Goal: Book appointment/travel/reservation

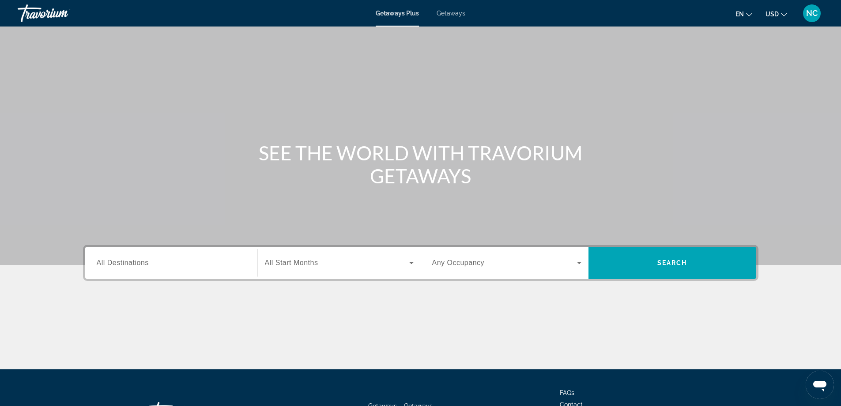
click at [112, 261] on span "All Destinations" at bounding box center [123, 263] width 52 height 8
click at [112, 261] on input "Destination All Destinations" at bounding box center [171, 263] width 149 height 11
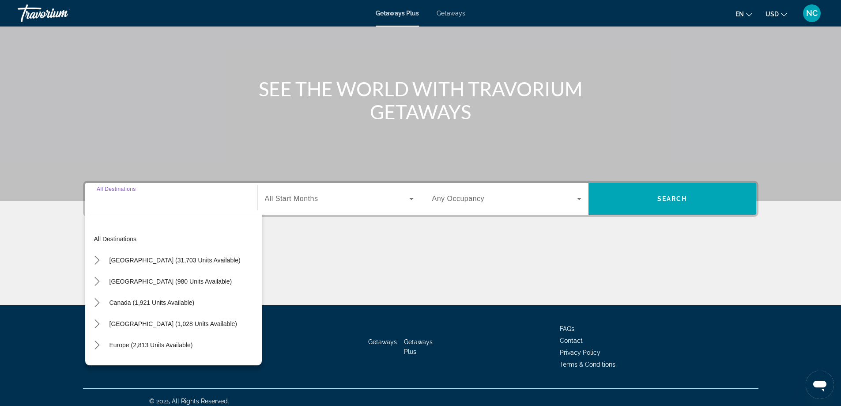
scroll to position [72, 0]
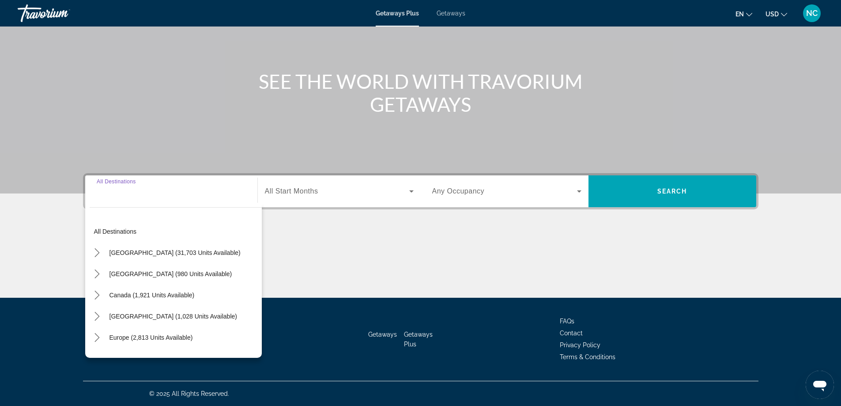
click at [452, 11] on span "Getaways" at bounding box center [451, 13] width 29 height 7
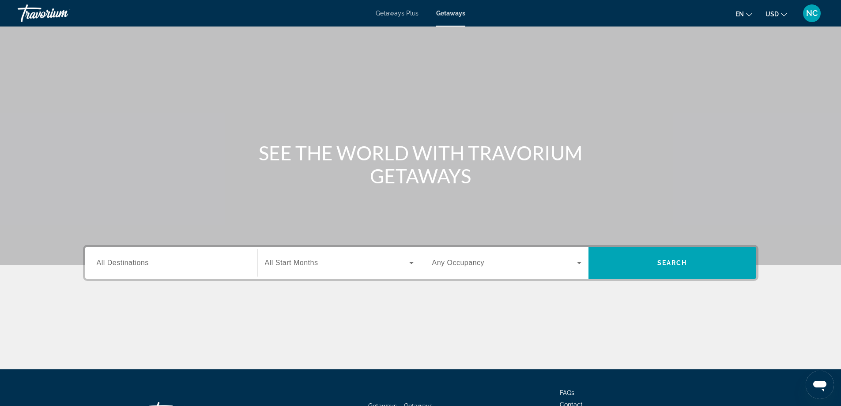
click at [110, 262] on span "All Destinations" at bounding box center [123, 263] width 52 height 8
click at [110, 262] on input "Destination All Destinations" at bounding box center [171, 263] width 149 height 11
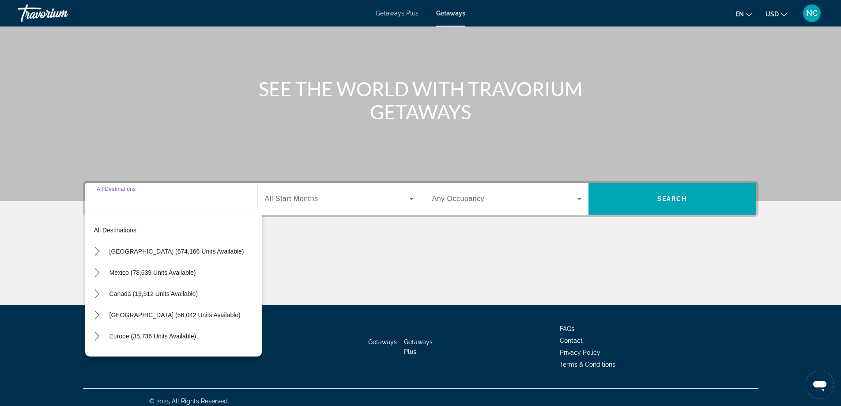
scroll to position [72, 0]
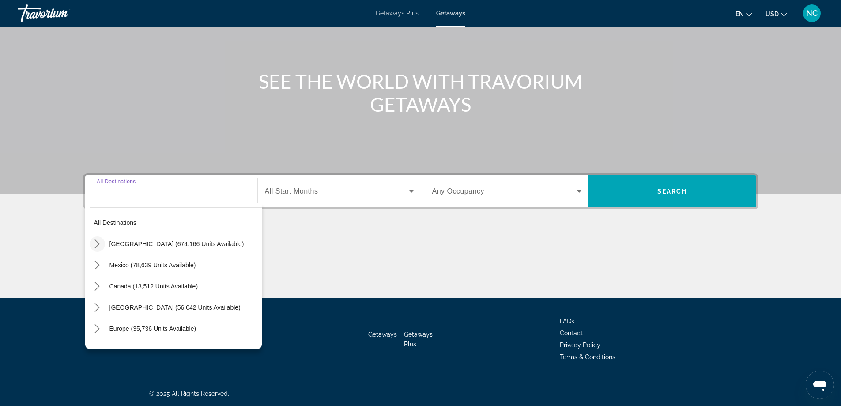
click at [98, 245] on icon "Toggle United States (674,166 units available) submenu" at bounding box center [97, 243] width 9 height 9
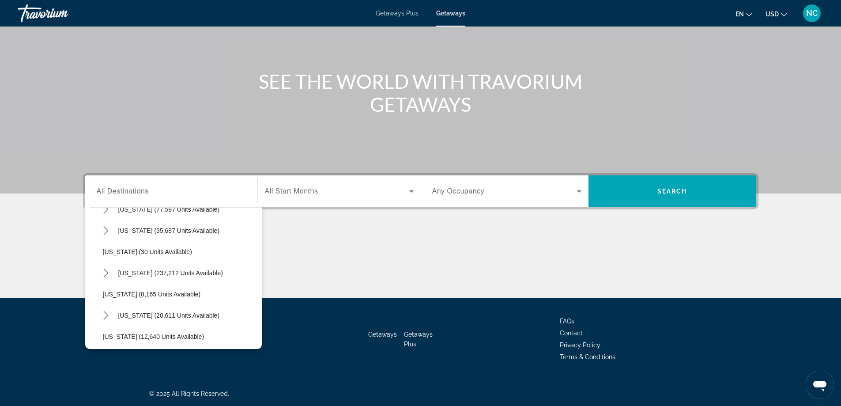
scroll to position [114, 0]
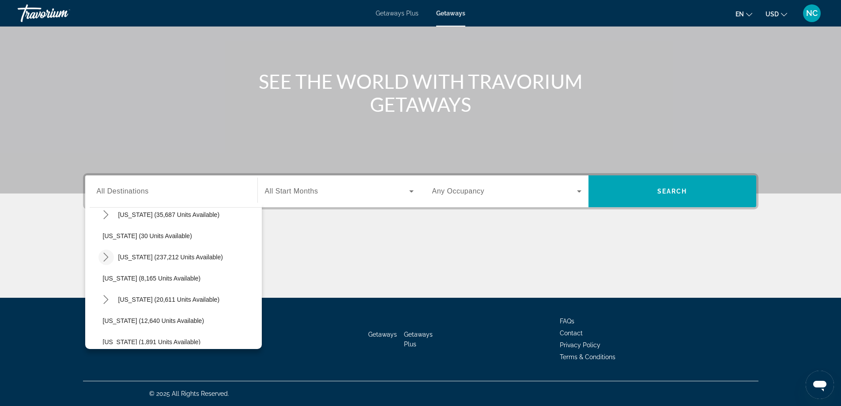
click at [105, 257] on icon "Toggle Florida (237,212 units available) submenu" at bounding box center [106, 256] width 9 height 9
click at [166, 299] on span "East Coast (57,963 units available)" at bounding box center [160, 299] width 97 height 7
type input "**********"
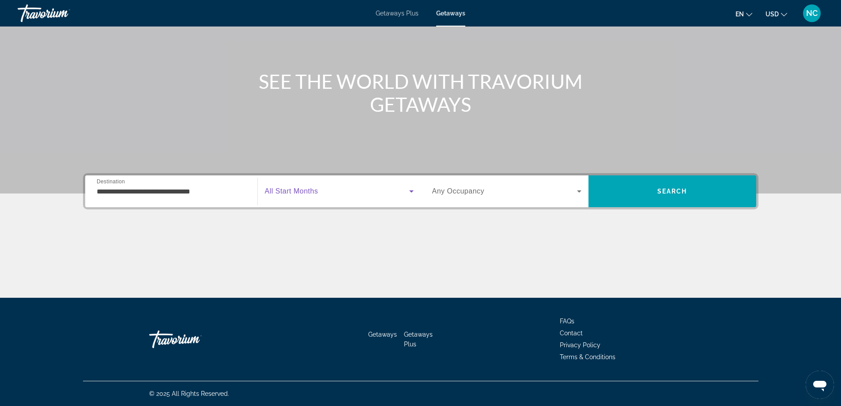
click at [411, 192] on icon "Search widget" at bounding box center [411, 191] width 4 height 2
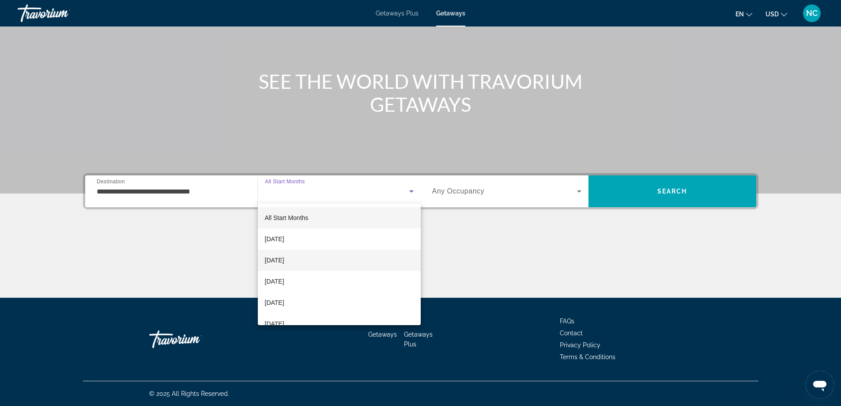
scroll to position [88, 0]
click at [284, 235] on span "February 2026" at bounding box center [274, 235] width 19 height 11
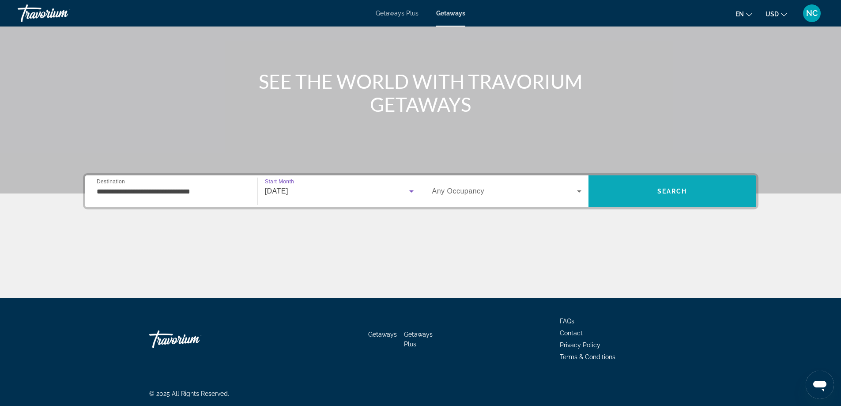
click at [678, 192] on span "Search" at bounding box center [672, 191] width 30 height 7
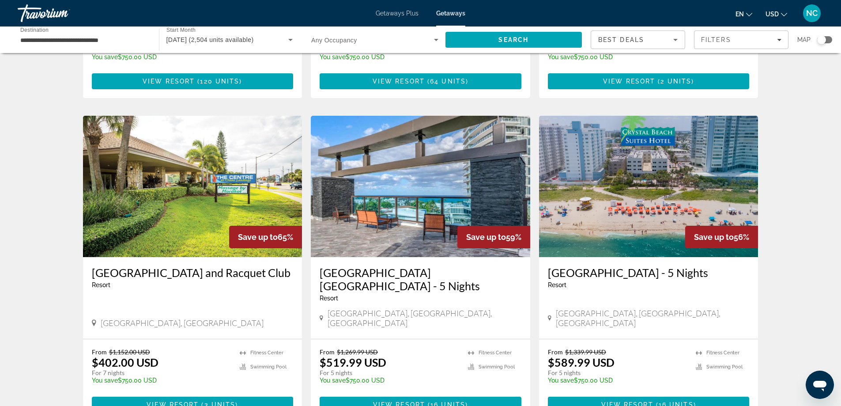
scroll to position [618, 0]
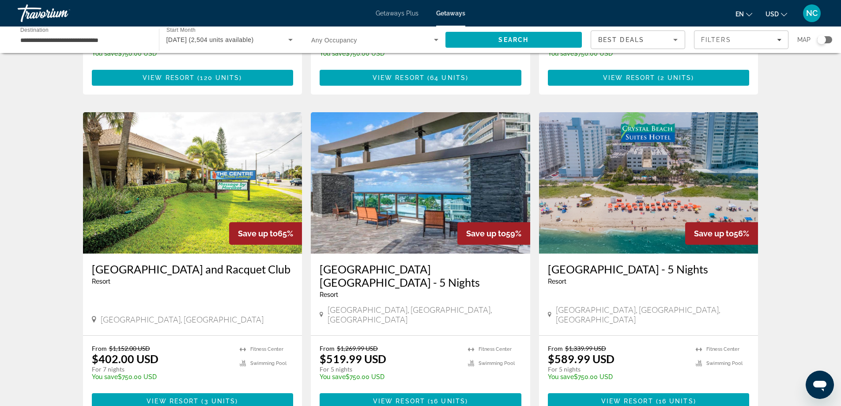
click at [188, 185] on img "Main content" at bounding box center [192, 182] width 219 height 141
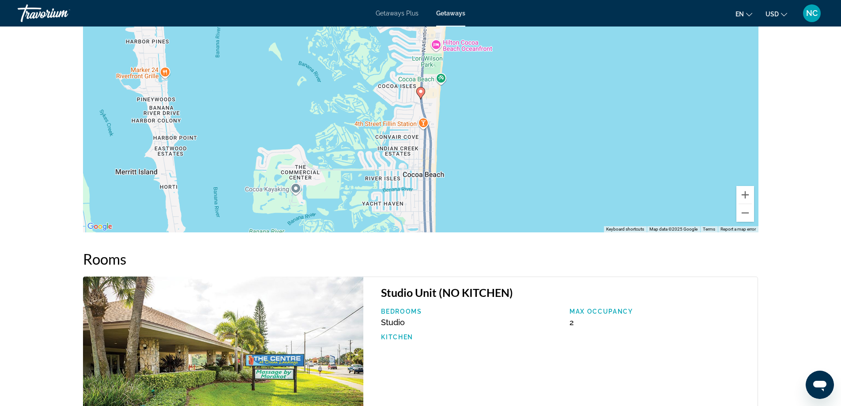
scroll to position [792, 0]
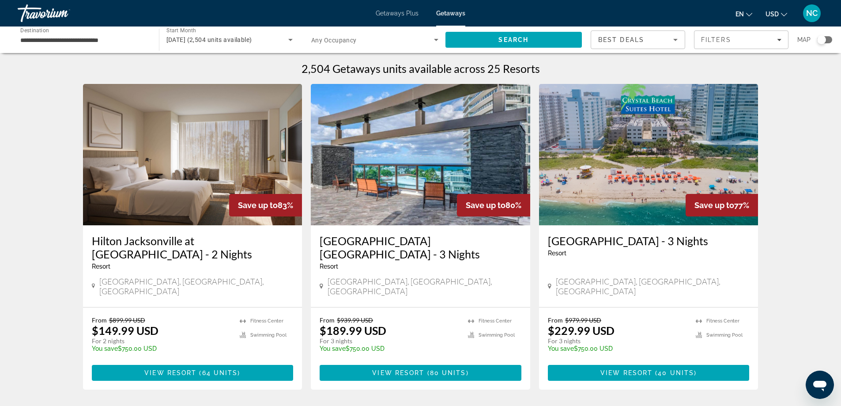
click at [399, 164] on img "Main content" at bounding box center [420, 154] width 219 height 141
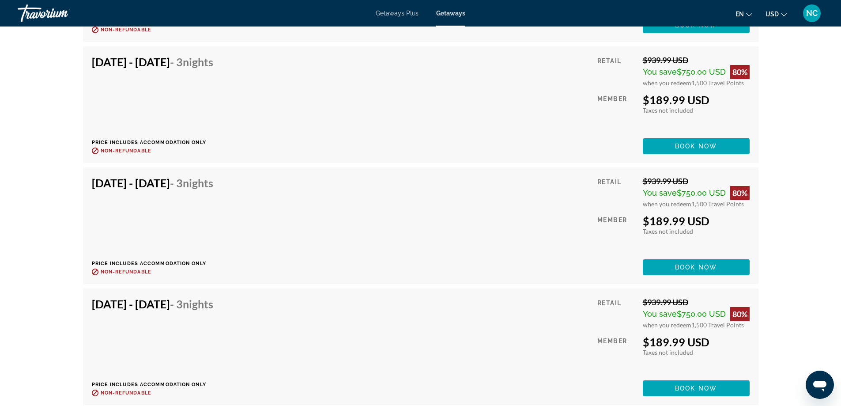
scroll to position [1986, 0]
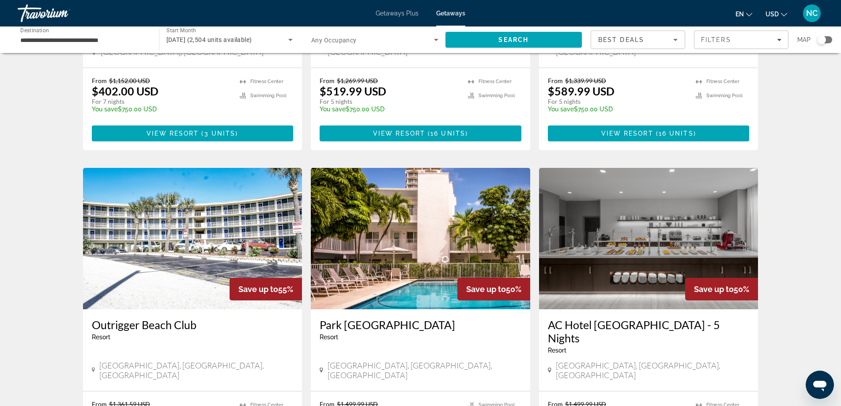
scroll to position [927, 0]
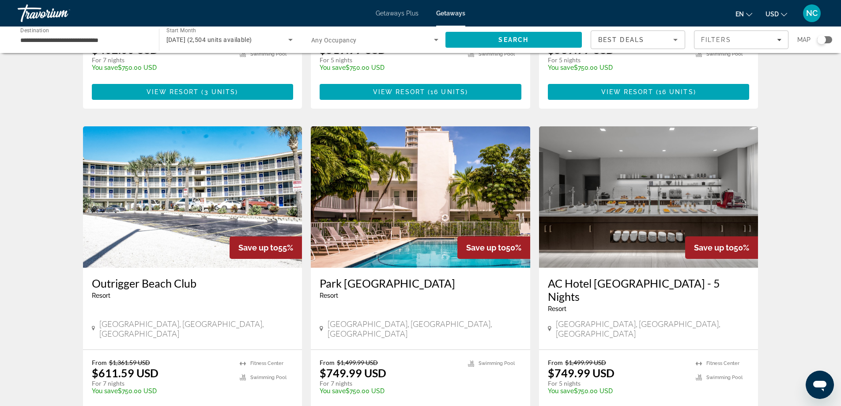
click at [154, 176] on img "Main content" at bounding box center [192, 196] width 219 height 141
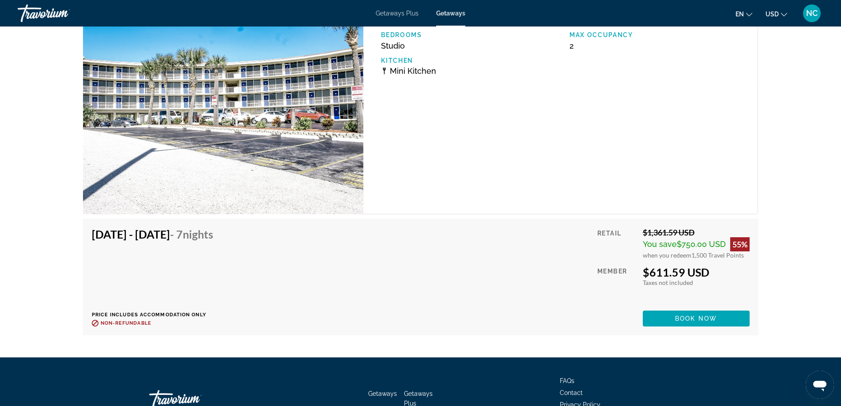
scroll to position [1952, 0]
